Goal: Answer question/provide support: Share knowledge or assist other users

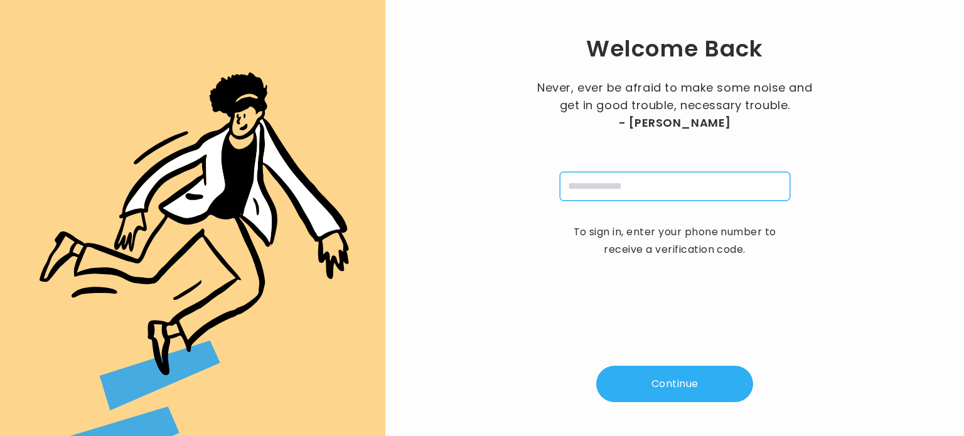
click at [610, 183] on input "tel" at bounding box center [675, 186] width 230 height 29
type input "**********"
click at [665, 378] on button "Continue" at bounding box center [674, 384] width 157 height 36
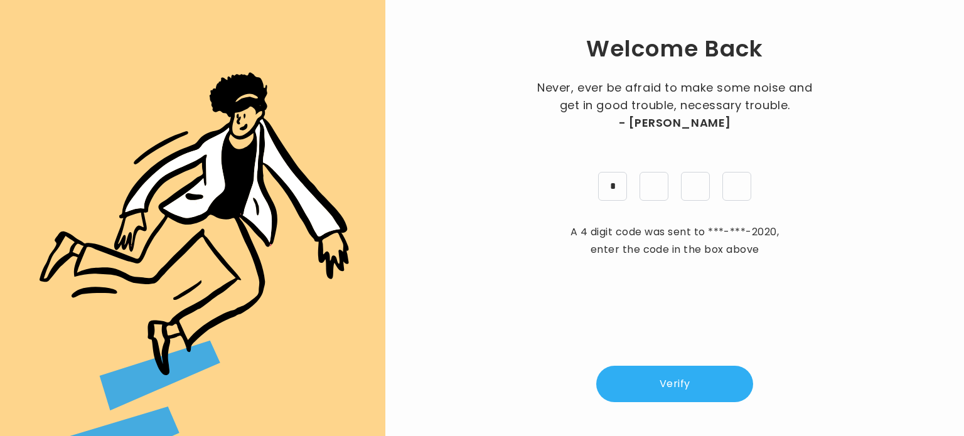
type input "*"
click at [667, 376] on button "Verify" at bounding box center [674, 384] width 157 height 36
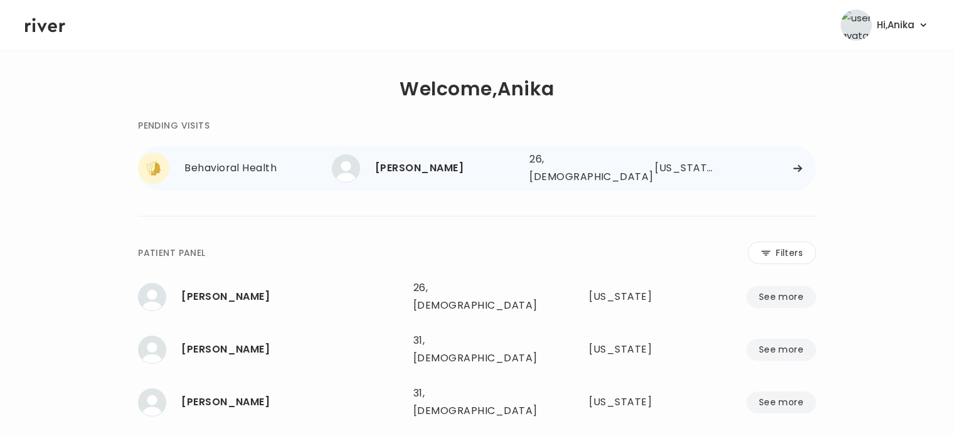
click at [514, 160] on div "[PERSON_NAME]" at bounding box center [447, 168] width 144 height 18
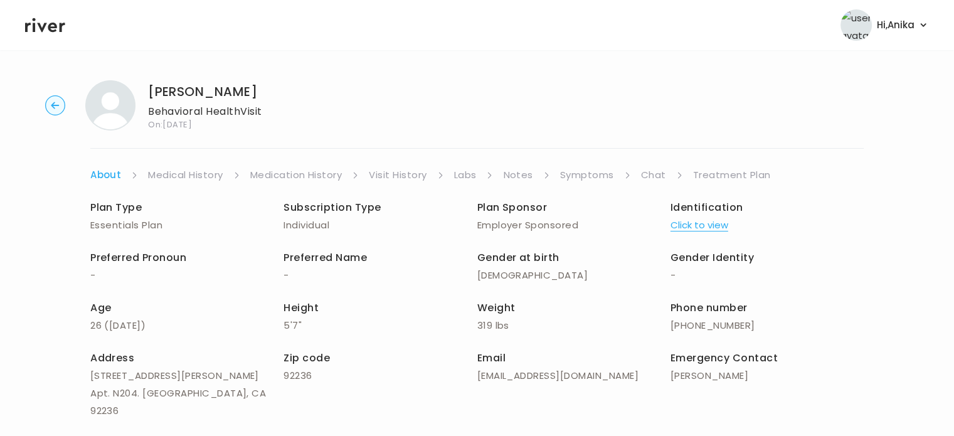
click at [732, 179] on link "Treatment Plan" at bounding box center [732, 175] width 78 height 18
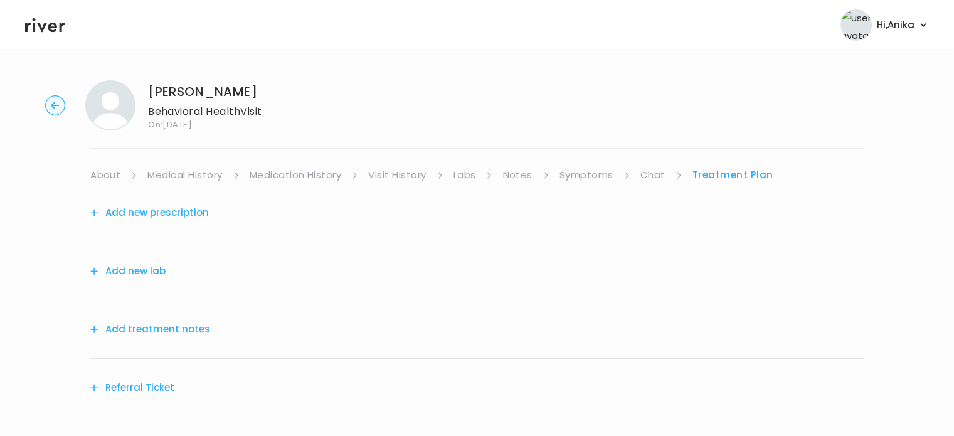
click at [170, 338] on div "Add treatment notes" at bounding box center [477, 330] width 774 height 58
click at [169, 327] on button "Add treatment notes" at bounding box center [150, 330] width 120 height 18
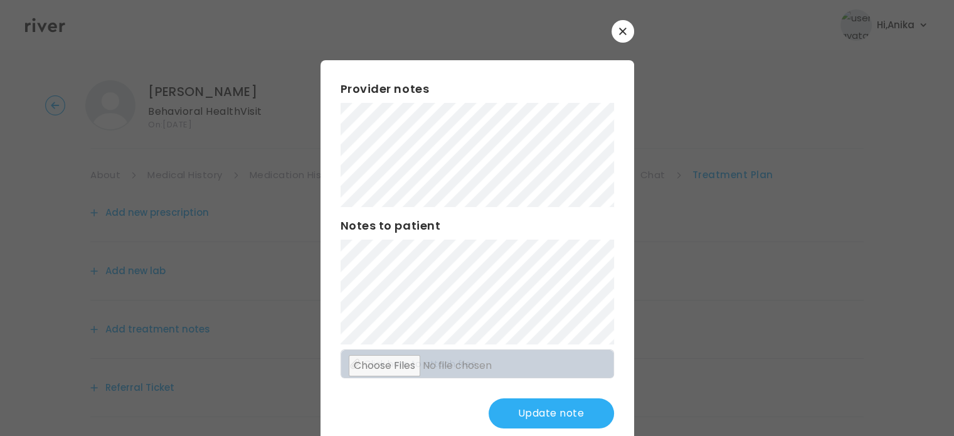
click at [550, 412] on button "Update note" at bounding box center [551, 413] width 125 height 30
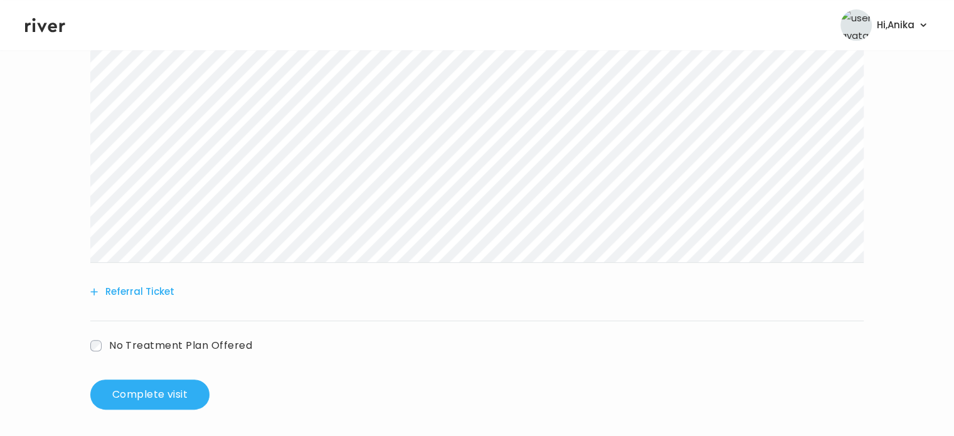
scroll to position [321, 0]
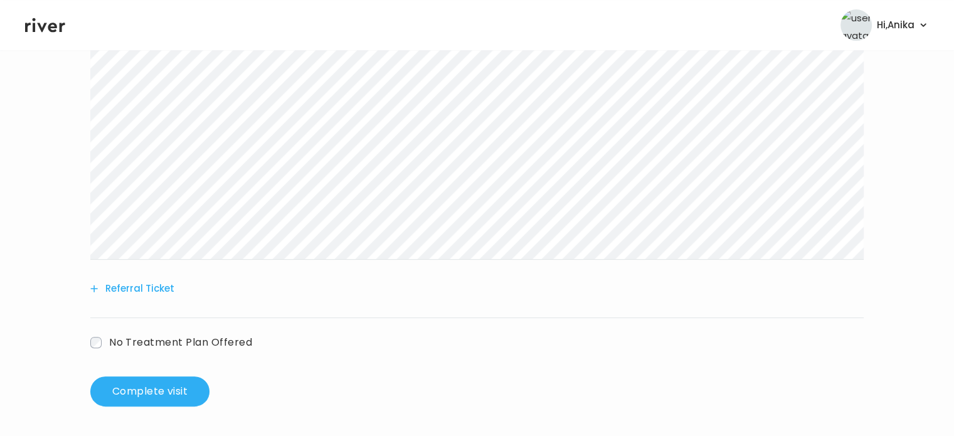
click at [139, 343] on span "No Treatment Plan Offered" at bounding box center [180, 342] width 143 height 14
click at [183, 380] on h3 "Patient unresponsive" at bounding box center [400, 379] width 592 height 18
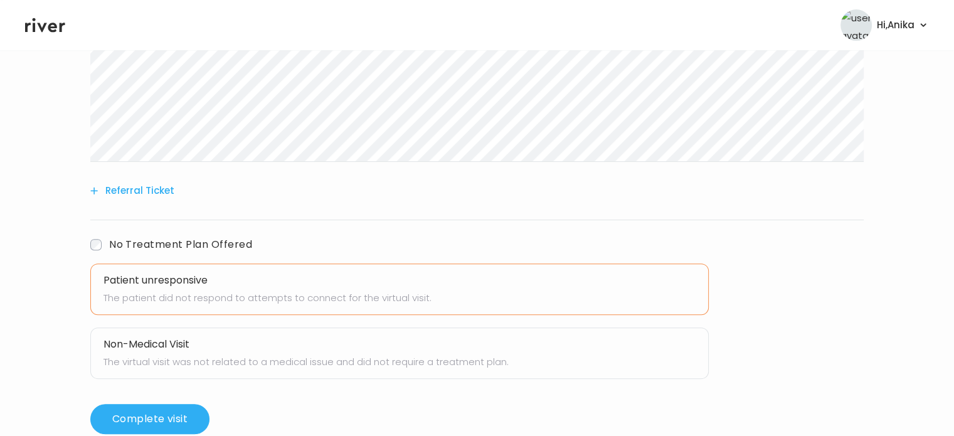
scroll to position [446, 0]
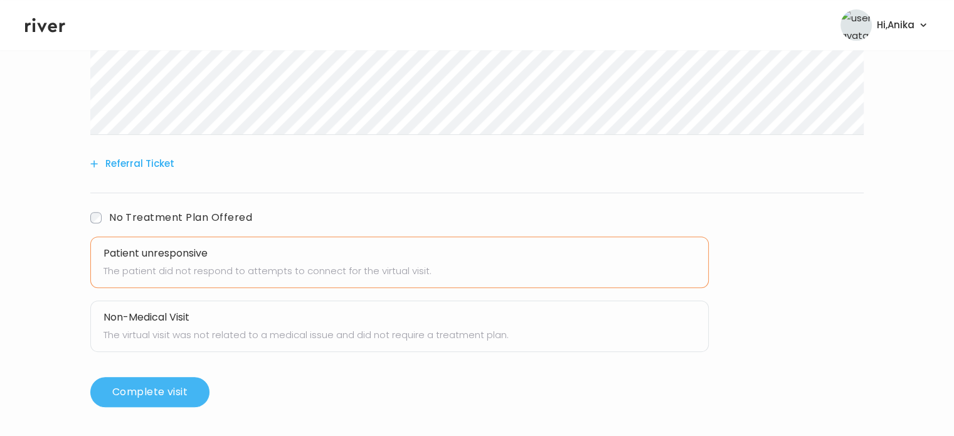
click at [140, 390] on button "Complete visit" at bounding box center [149, 392] width 119 height 30
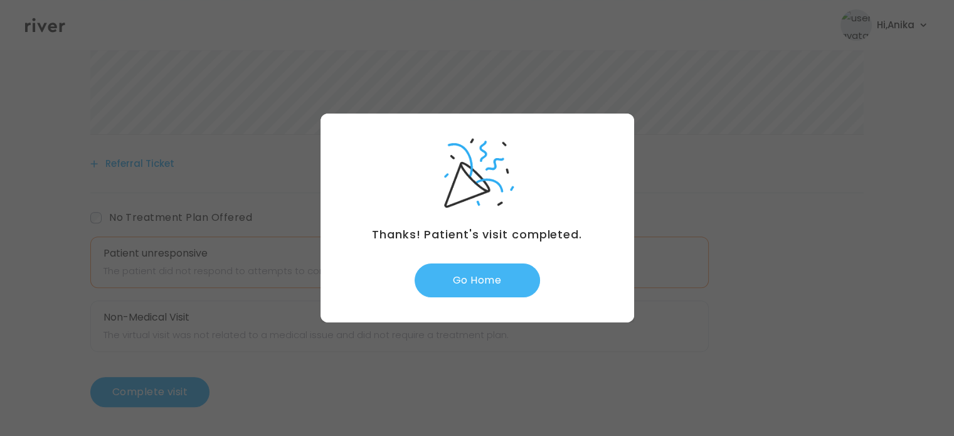
click at [467, 290] on button "Go Home" at bounding box center [477, 281] width 125 height 34
